Goal: Use online tool/utility: Utilize a website feature to perform a specific function

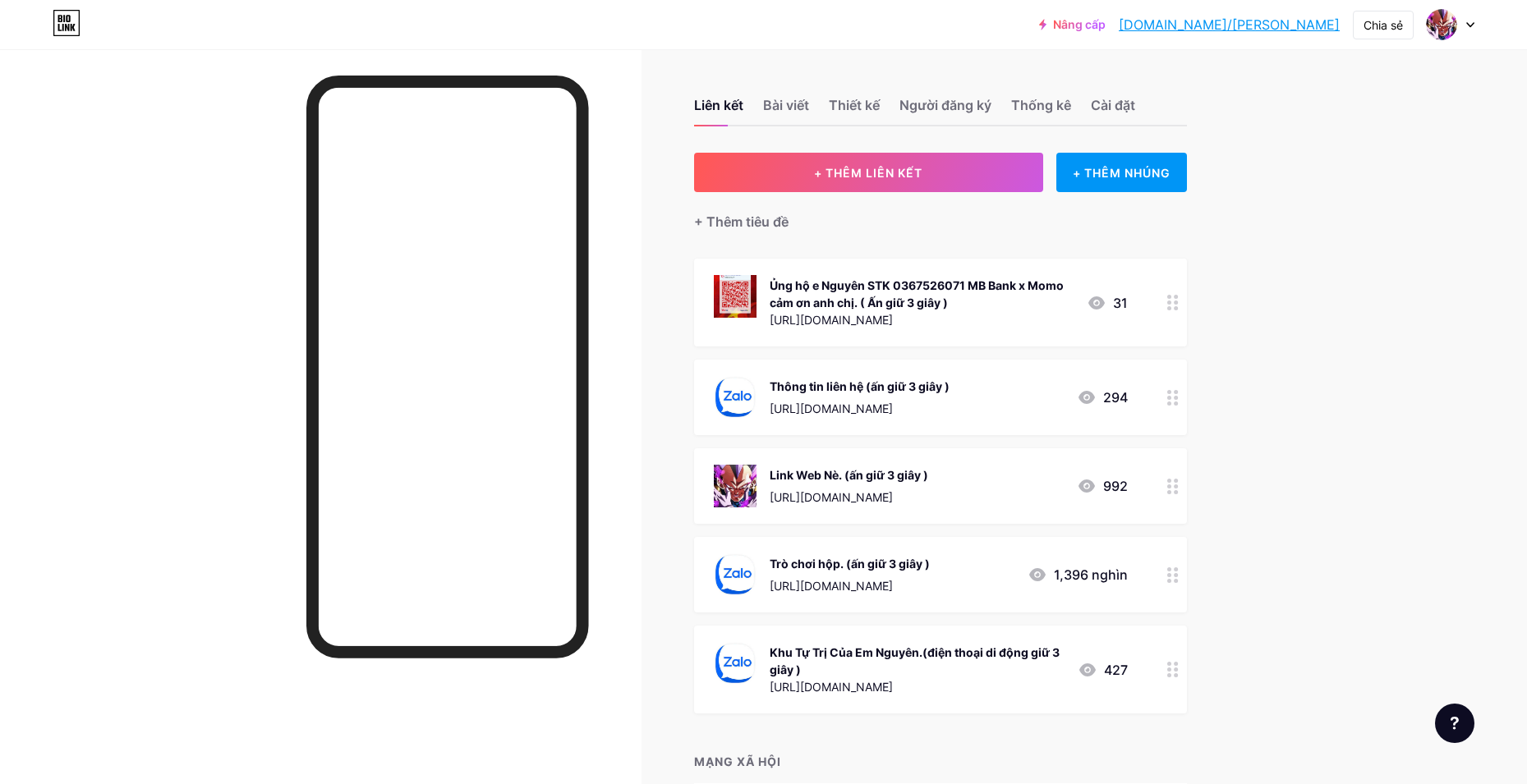
click at [1163, 478] on div "Link Web Nè. (ấn giữ 3 giây ) [URL][DOMAIN_NAME] 992" at bounding box center [940, 486] width 492 height 76
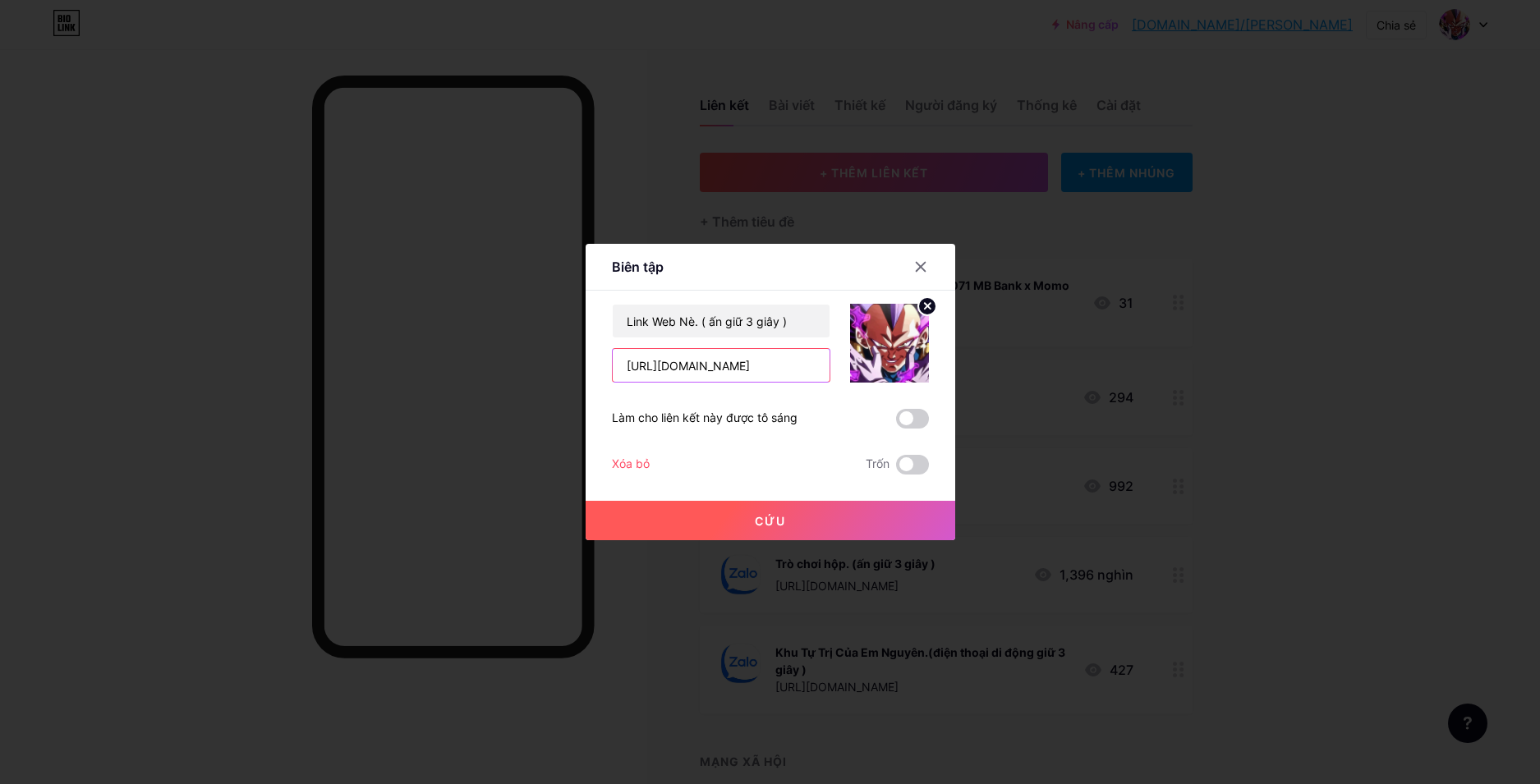
click at [695, 379] on input "[URL][DOMAIN_NAME]" at bounding box center [721, 365] width 217 height 32
click at [700, 364] on input "[URL][DOMAIN_NAME]" at bounding box center [721, 365] width 217 height 32
click at [700, 363] on input "[URL][DOMAIN_NAME]" at bounding box center [721, 365] width 217 height 32
click at [682, 368] on input "[URL][DOMAIN_NAME]" at bounding box center [721, 365] width 217 height 32
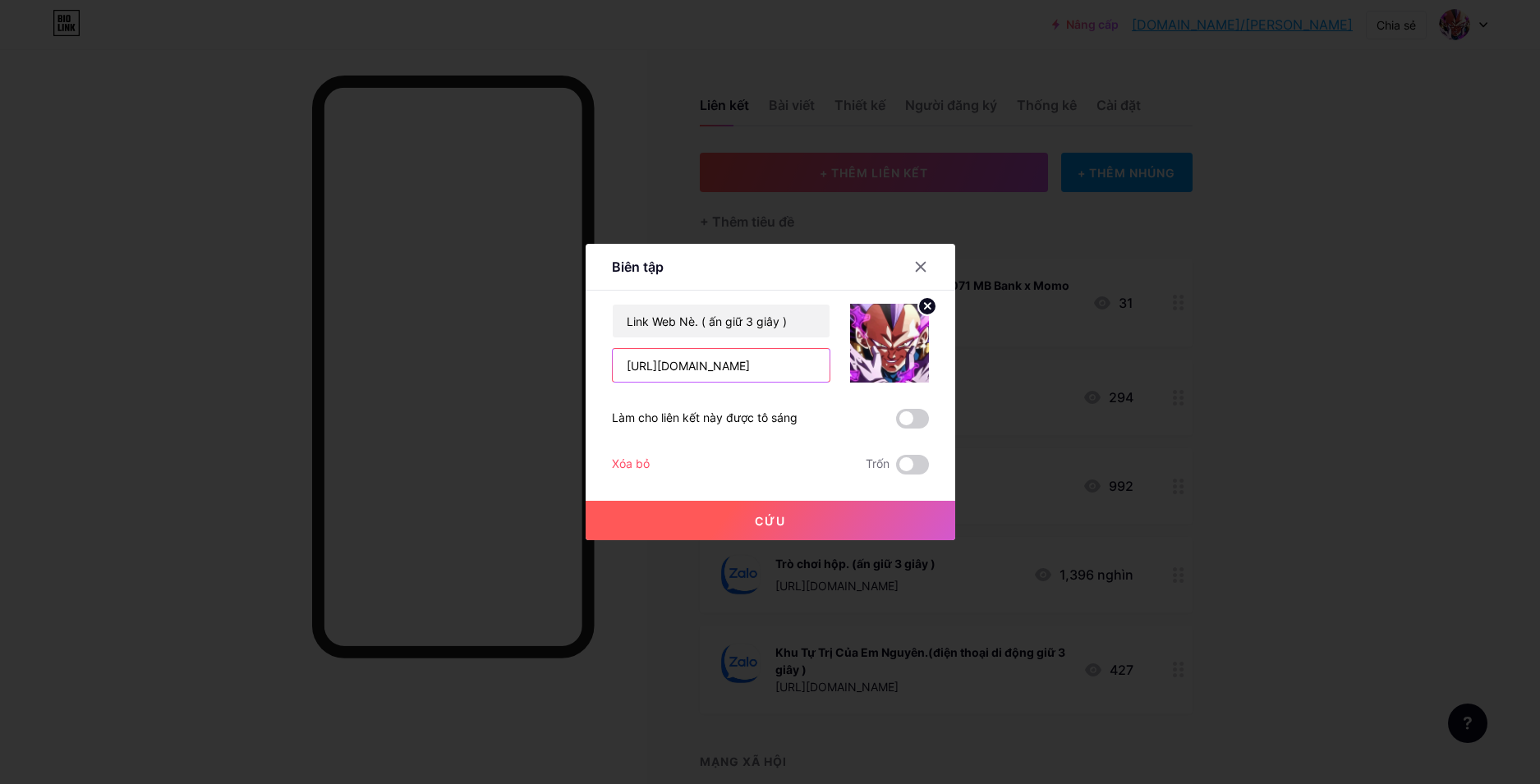
type input "[URL][DOMAIN_NAME]"
click at [891, 520] on button "Cứu" at bounding box center [770, 520] width 370 height 40
click at [397, 781] on div at bounding box center [770, 392] width 1540 height 784
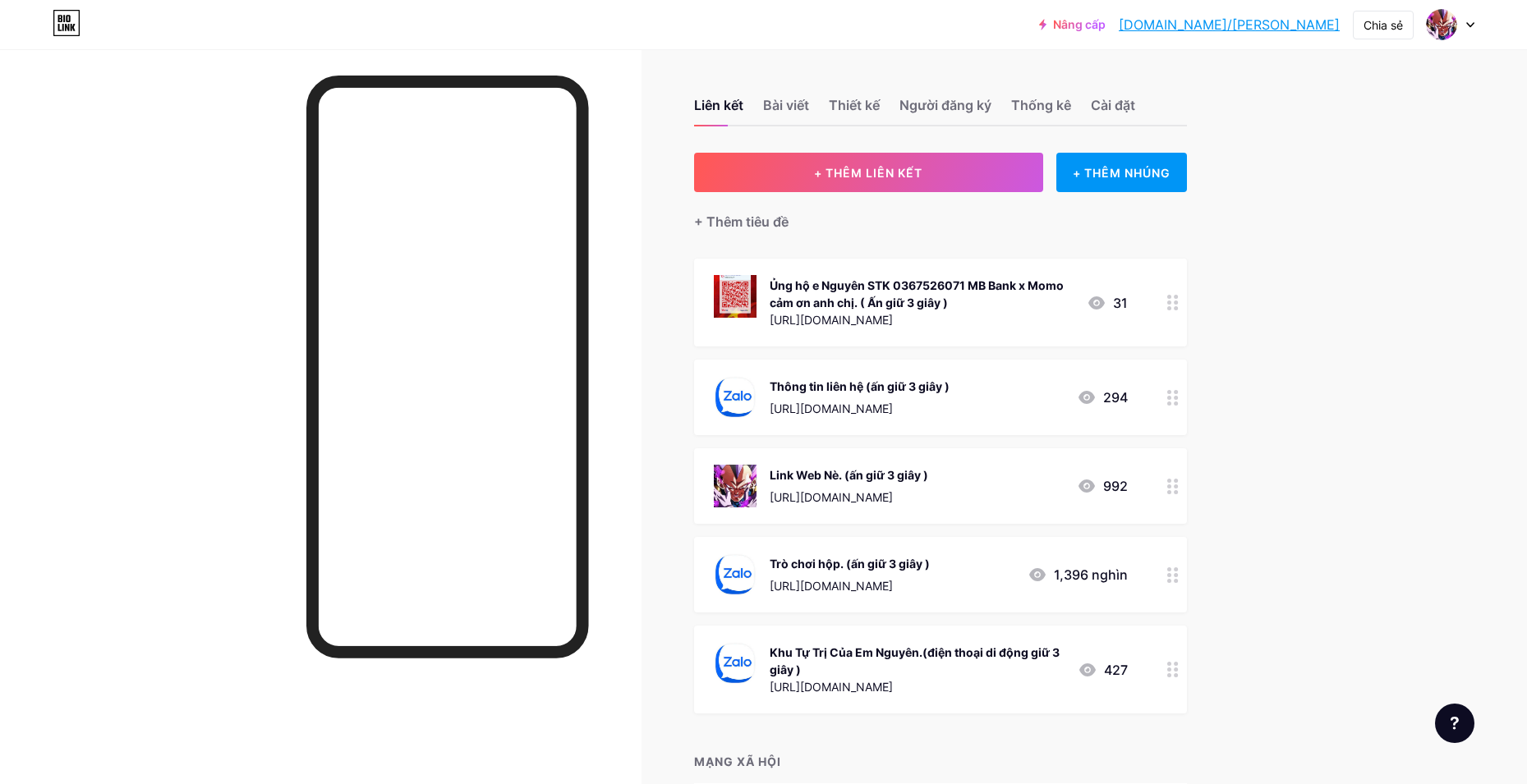
click at [1171, 569] on circle at bounding box center [1169, 569] width 5 height 5
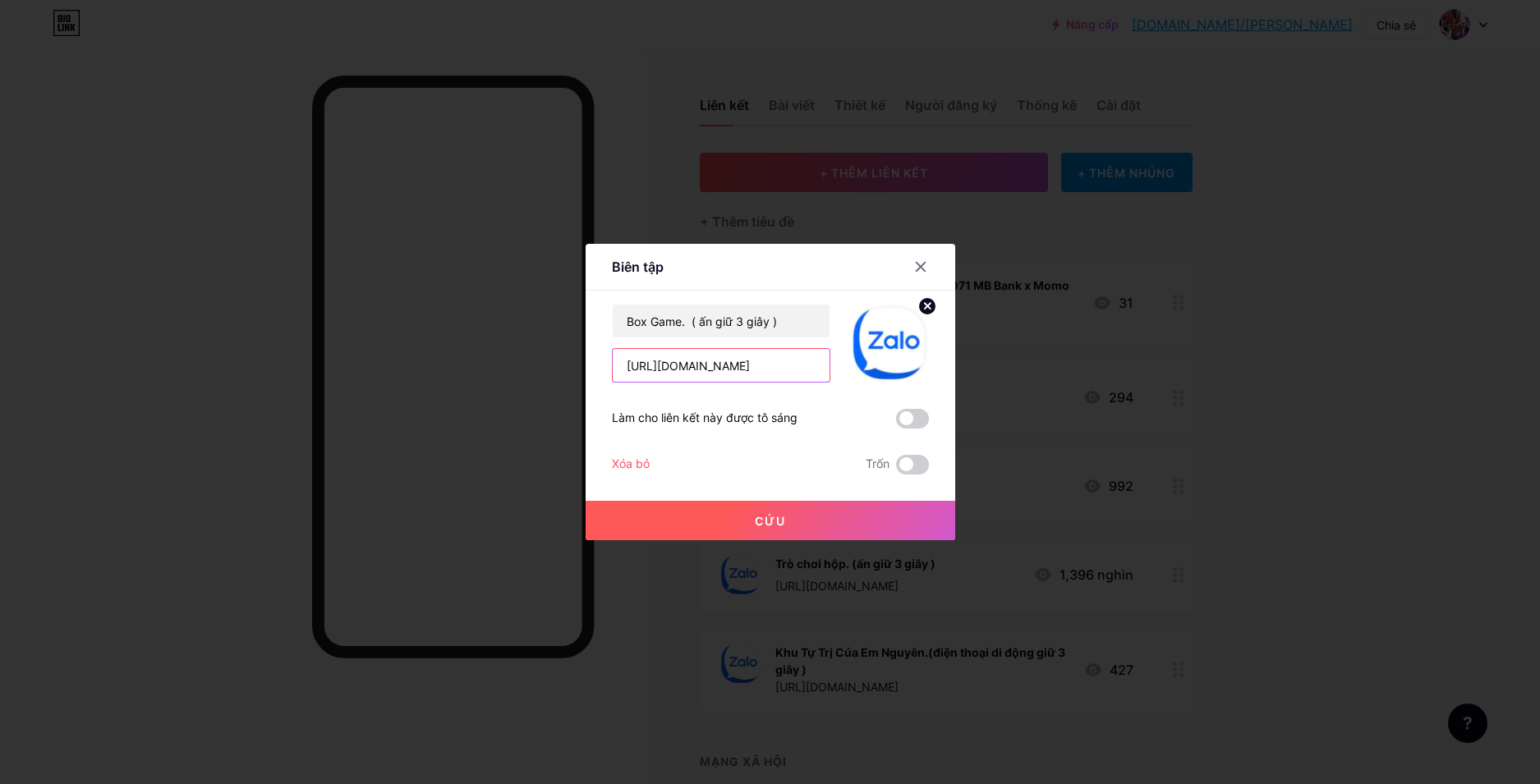
click at [805, 373] on input "[URL][DOMAIN_NAME]" at bounding box center [721, 365] width 217 height 32
paste input "sdxvgw142"
type input "[URL][DOMAIN_NAME]"
click at [768, 526] on font "Cứu" at bounding box center [770, 521] width 32 height 14
